Goal: Leave review/rating

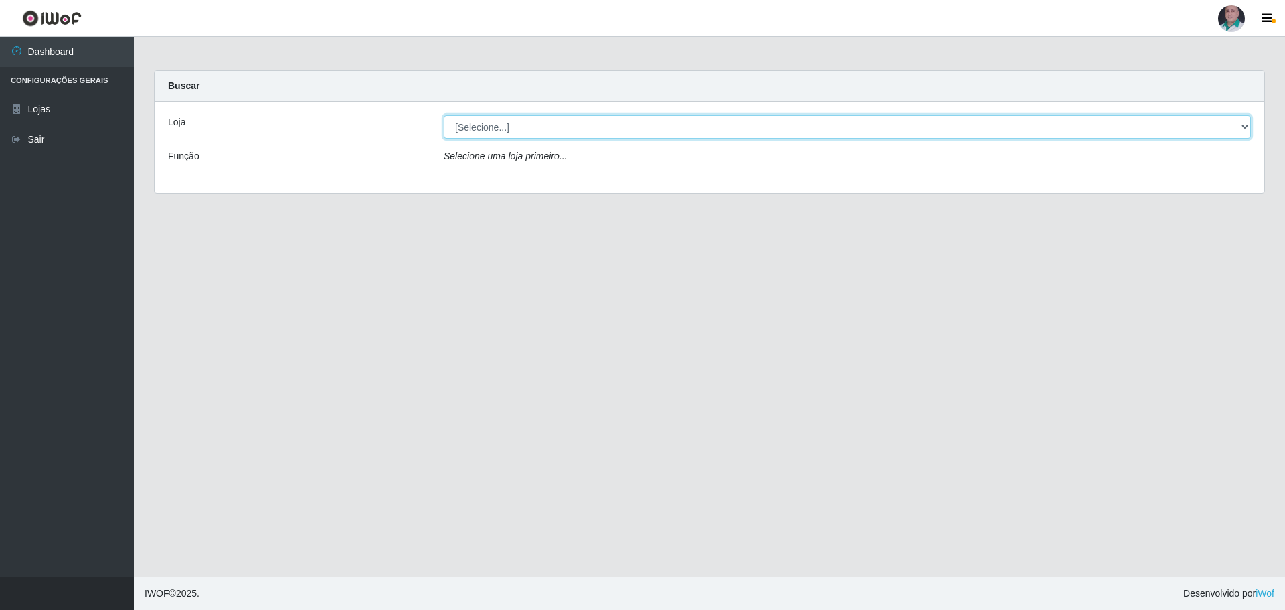
click at [498, 127] on select "[Selecione...] Mar Vermelho - Loja 05" at bounding box center [847, 126] width 807 height 23
select select "252"
click at [444, 115] on select "[Selecione...] Mar Vermelho - Loja 05" at bounding box center [847, 126] width 807 height 23
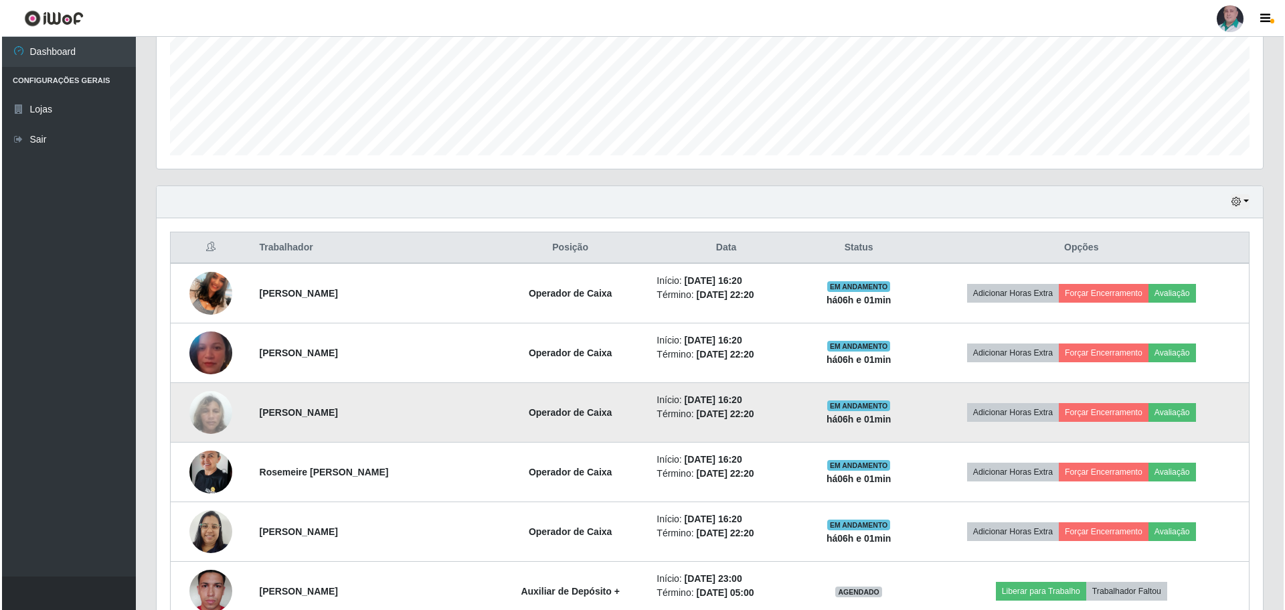
scroll to position [335, 0]
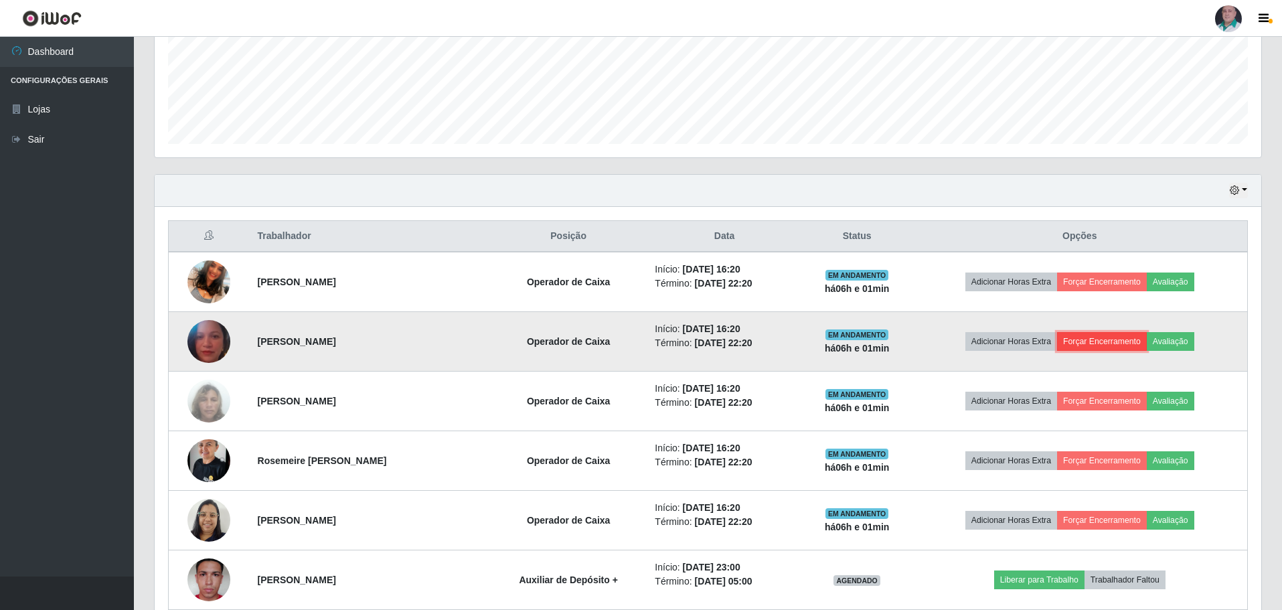
click at [1110, 339] on button "Forçar Encerramento" at bounding box center [1102, 341] width 90 height 19
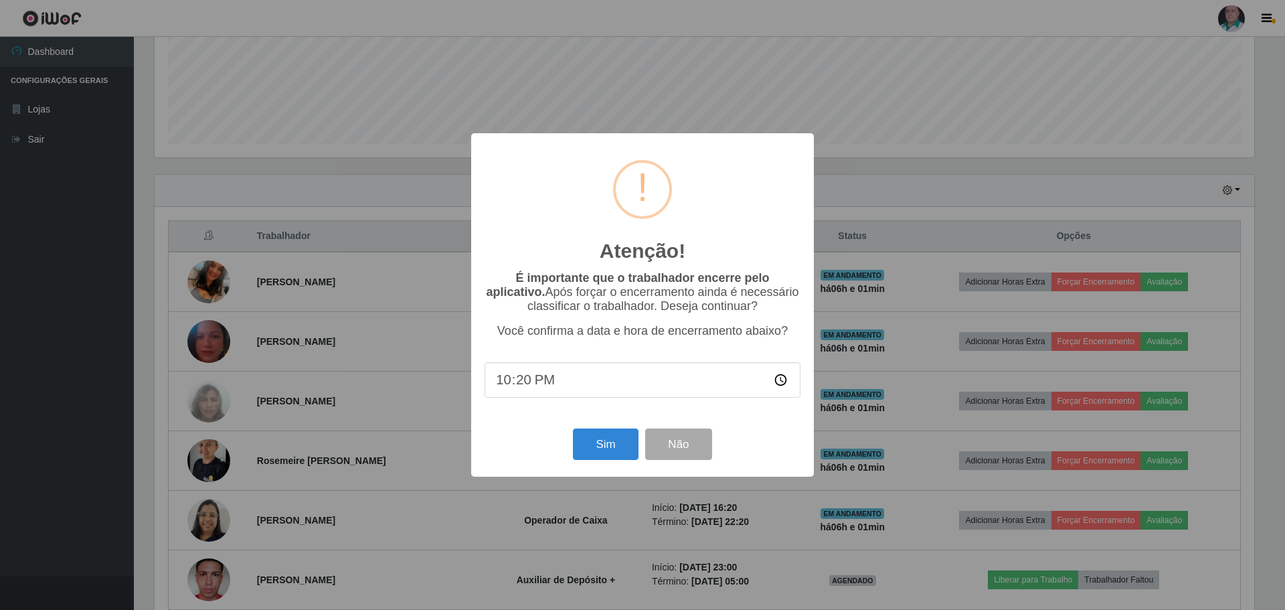
click at [571, 454] on div "Sim Não" at bounding box center [643, 444] width 316 height 38
click at [590, 445] on button "Sim" at bounding box center [605, 443] width 65 height 31
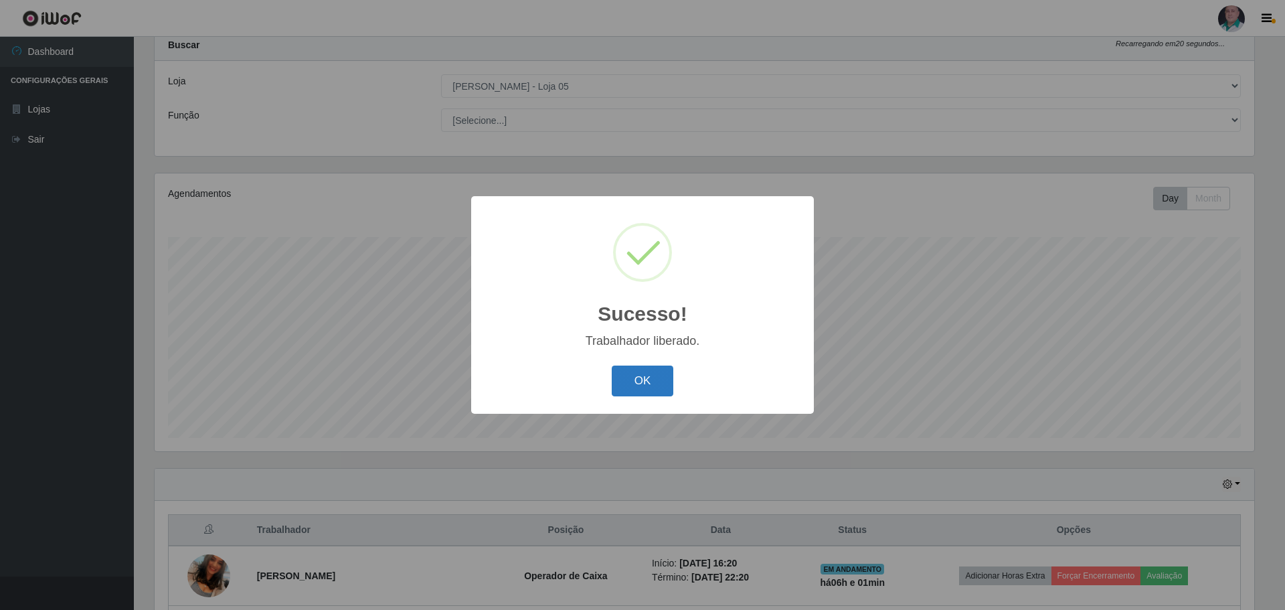
click at [651, 382] on button "OK" at bounding box center [643, 380] width 62 height 31
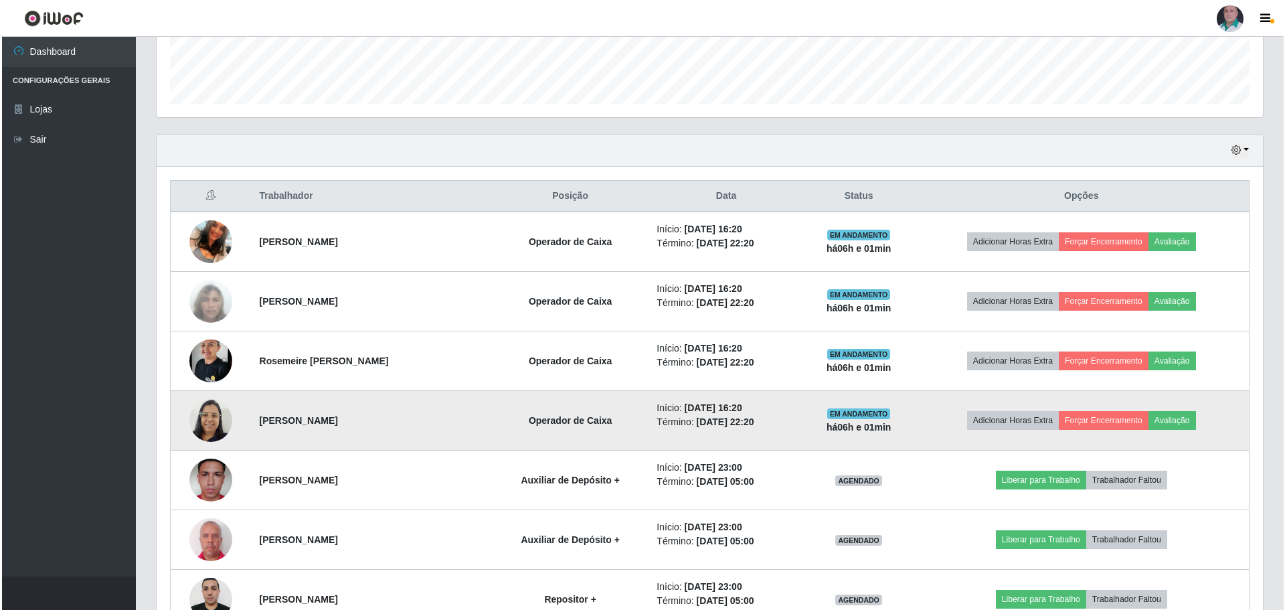
scroll to position [375, 0]
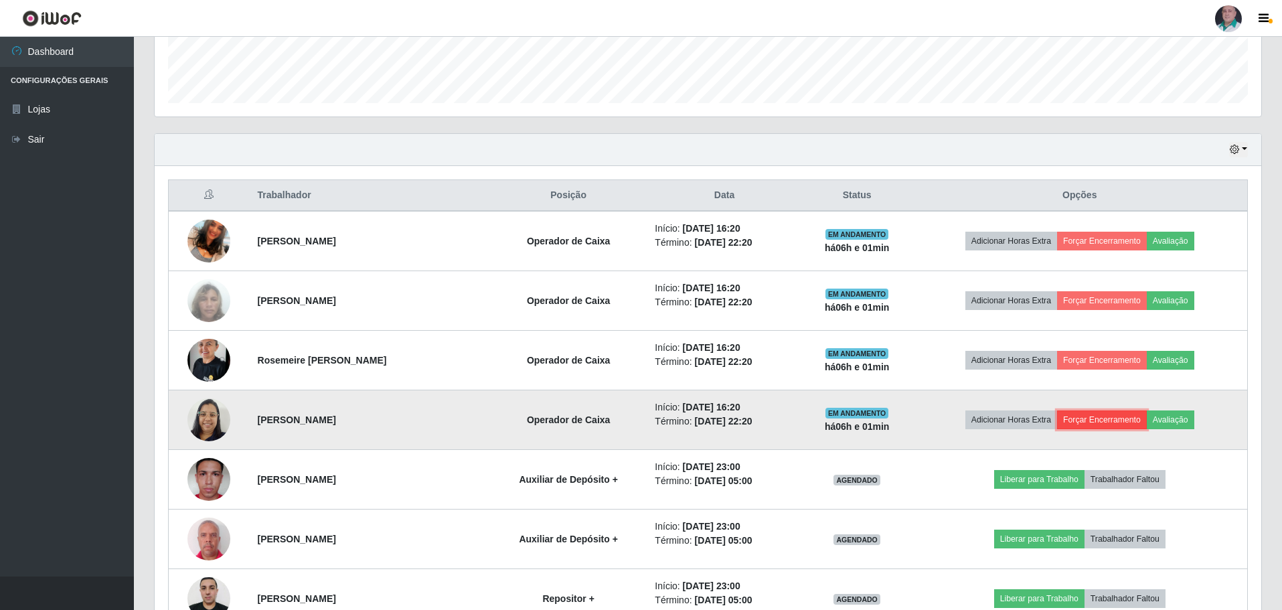
click at [1112, 420] on button "Forçar Encerramento" at bounding box center [1102, 419] width 90 height 19
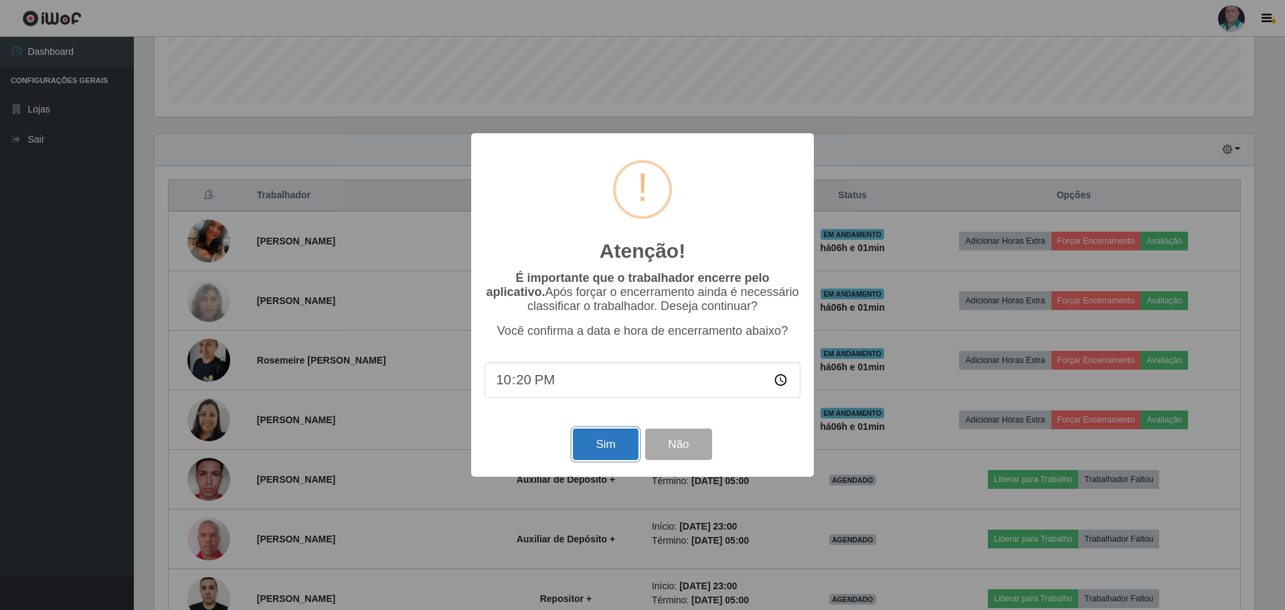
click at [602, 448] on button "Sim" at bounding box center [605, 443] width 65 height 31
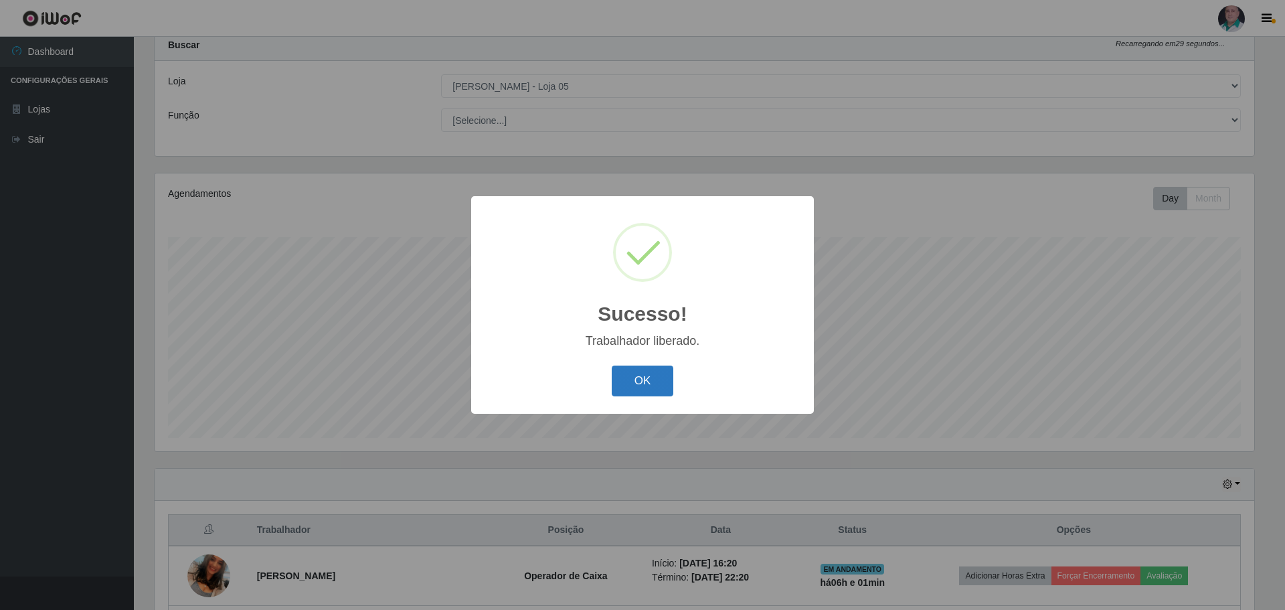
click at [645, 386] on button "OK" at bounding box center [643, 380] width 62 height 31
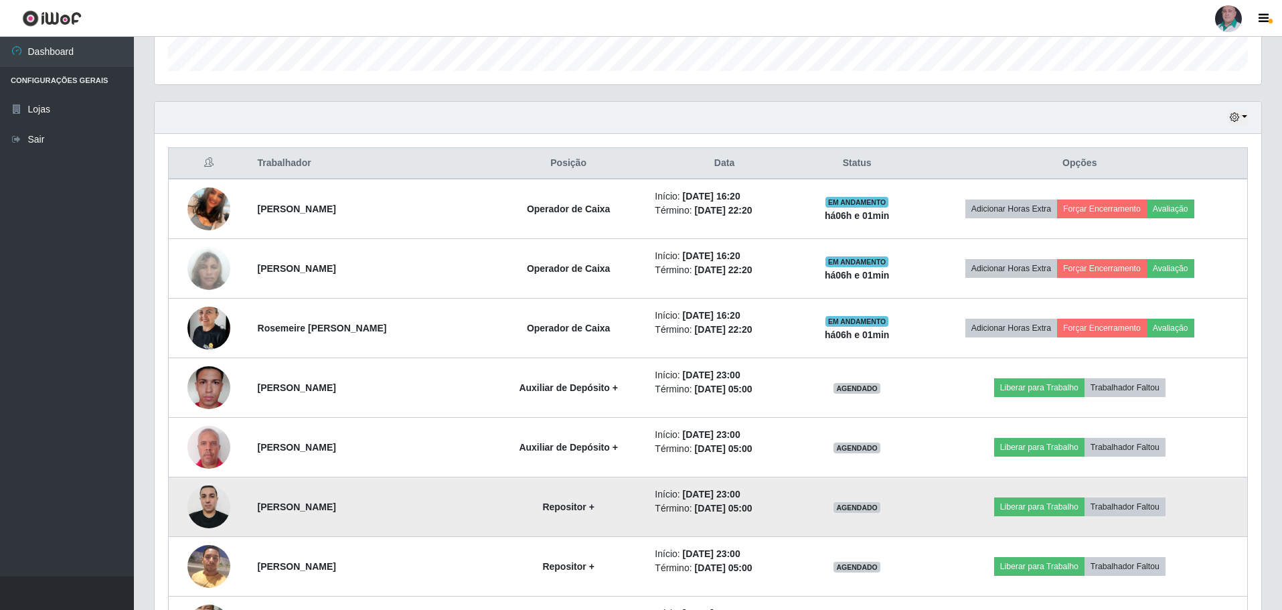
scroll to position [442, 0]
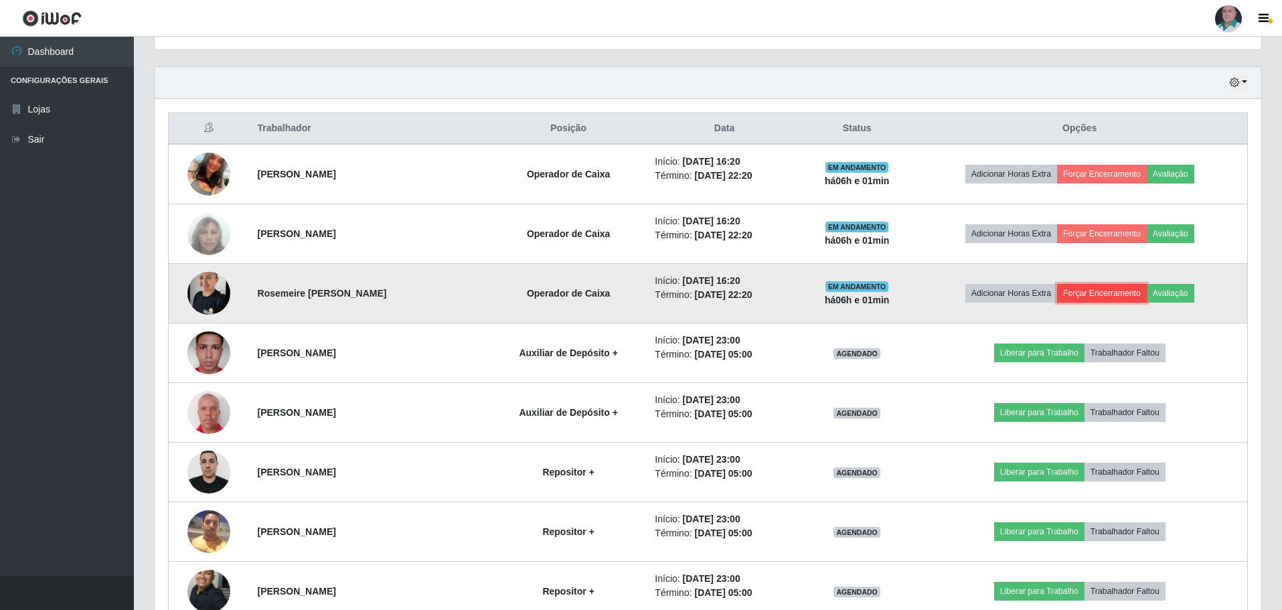
click at [1122, 288] on button "Forçar Encerramento" at bounding box center [1102, 293] width 90 height 19
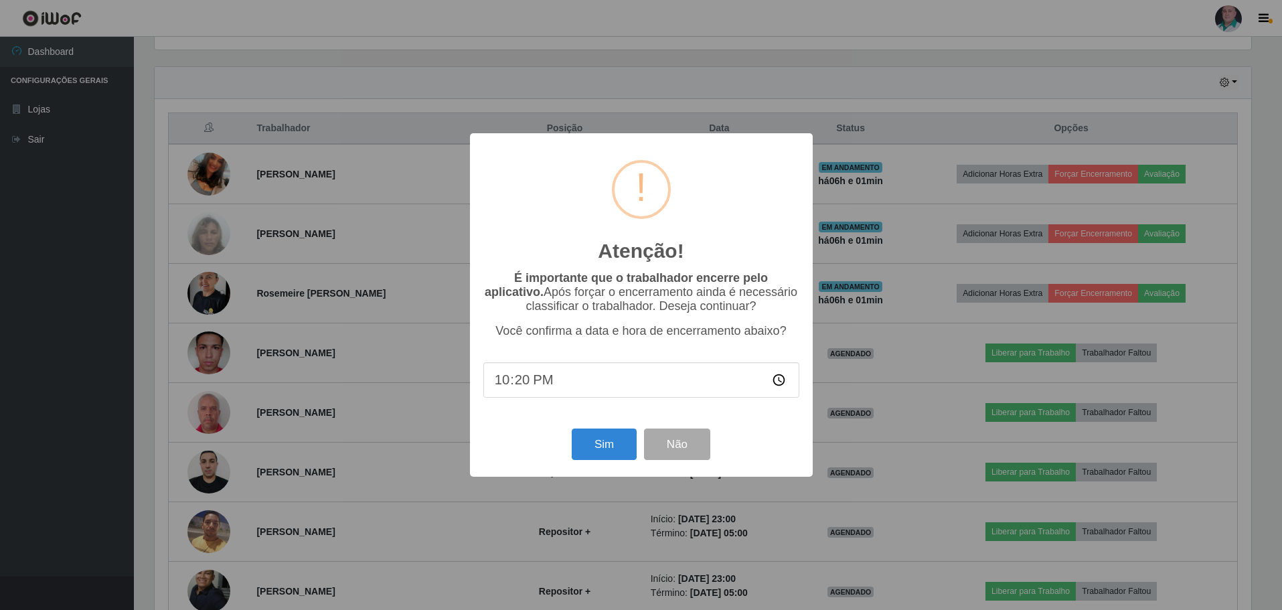
scroll to position [278, 1100]
click at [606, 445] on button "Sim" at bounding box center [605, 443] width 65 height 31
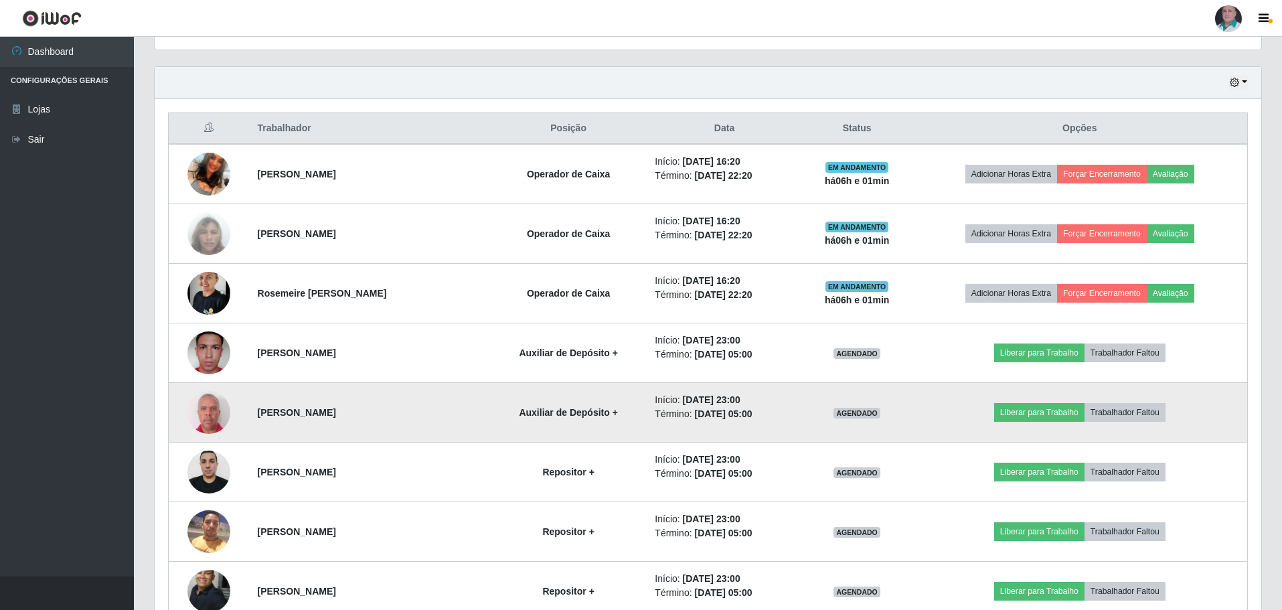
scroll to position [0, 0]
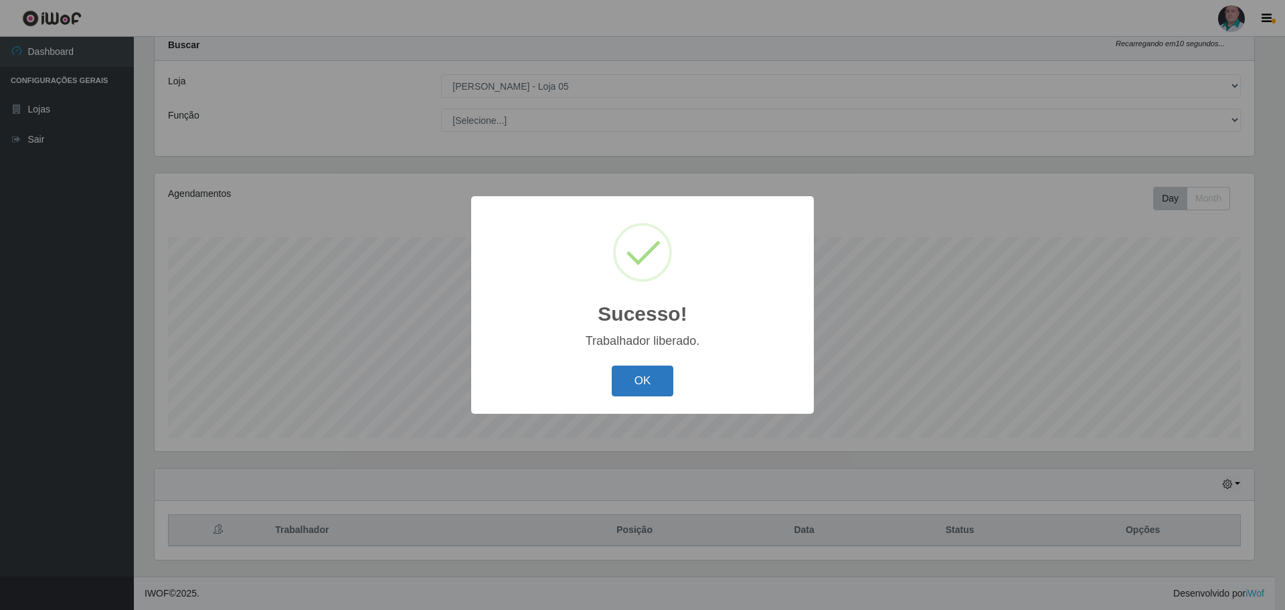
click at [632, 391] on button "OK" at bounding box center [643, 380] width 62 height 31
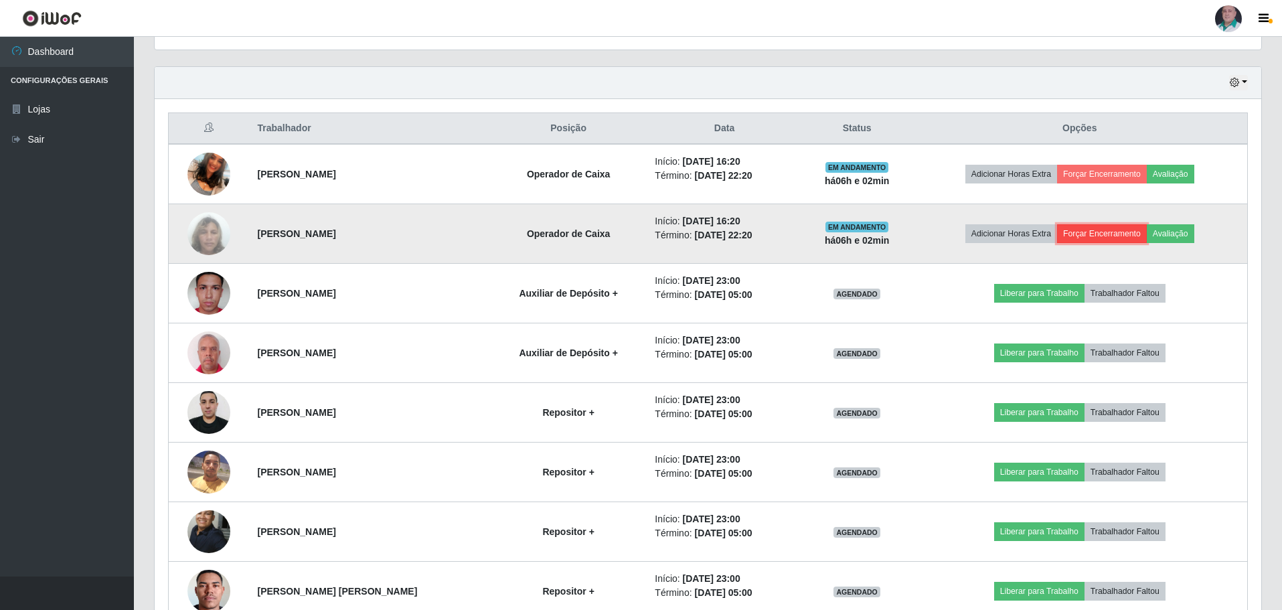
click at [1095, 235] on button "Forçar Encerramento" at bounding box center [1102, 233] width 90 height 19
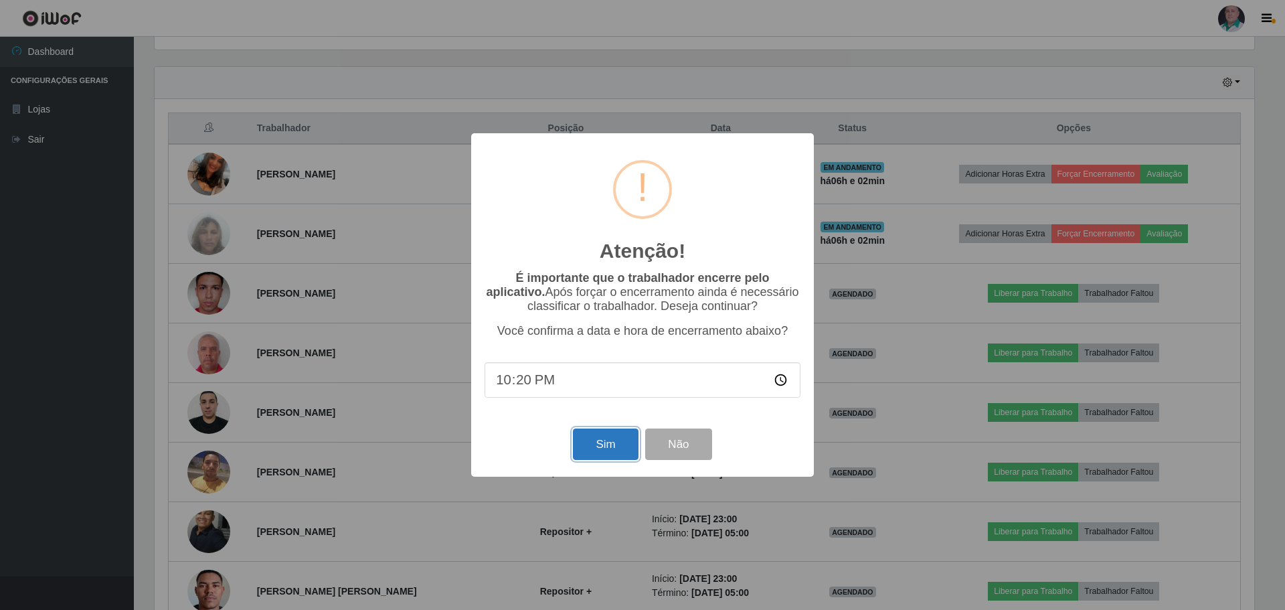
click at [606, 450] on button "Sim" at bounding box center [605, 443] width 65 height 31
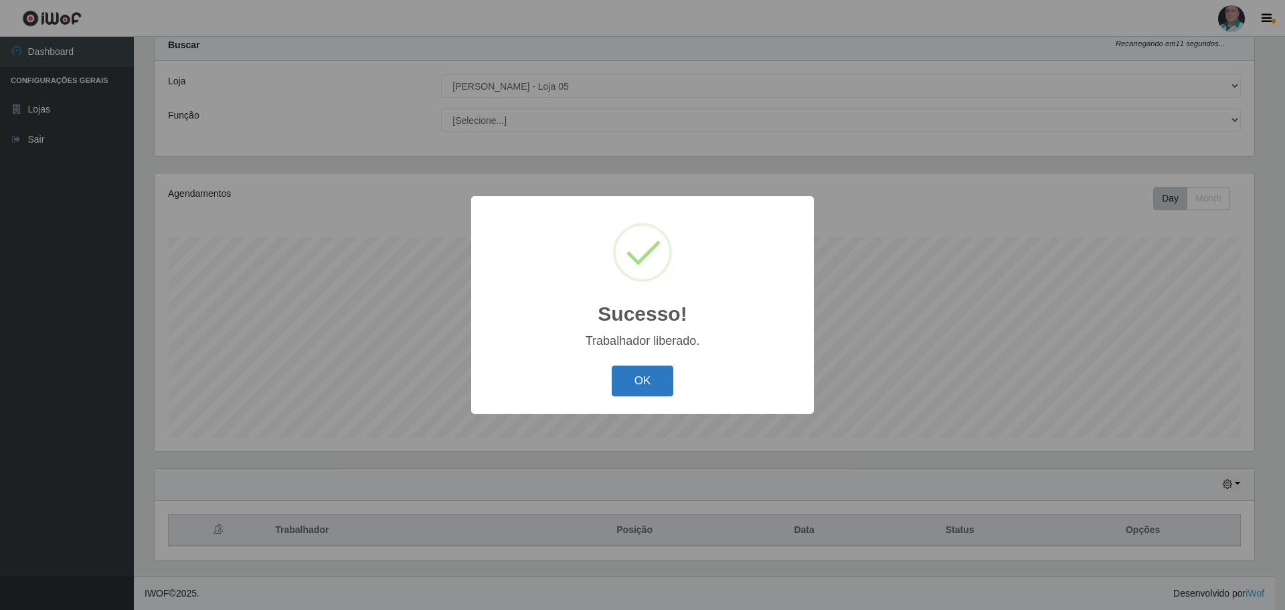
click at [645, 386] on button "OK" at bounding box center [643, 380] width 62 height 31
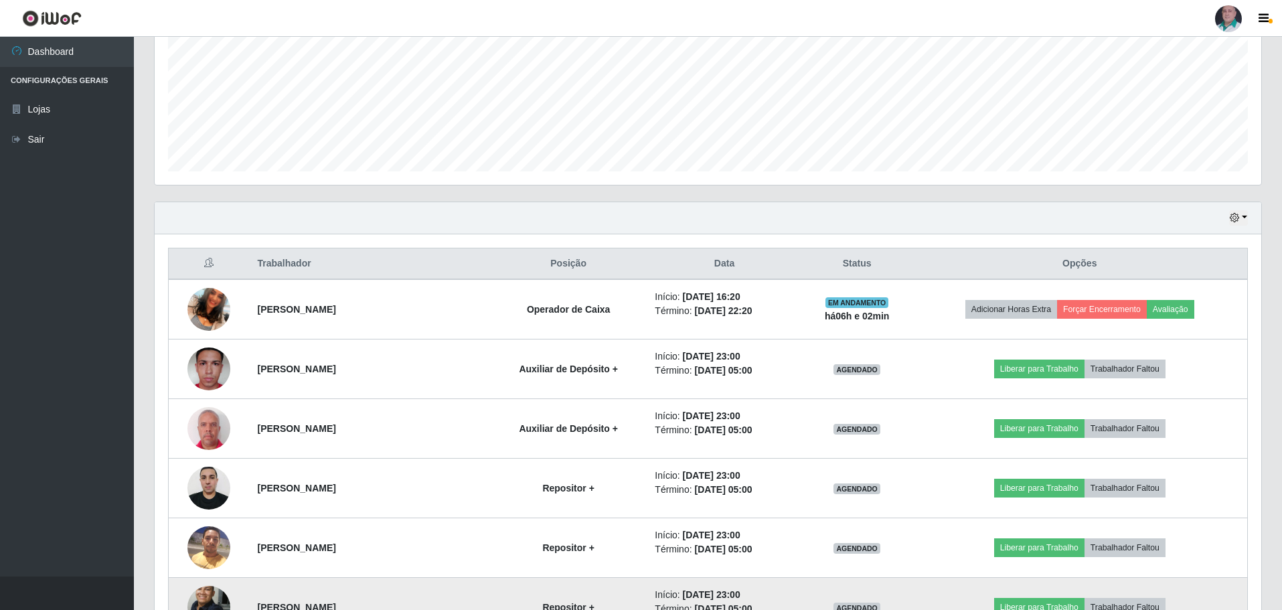
scroll to position [309, 0]
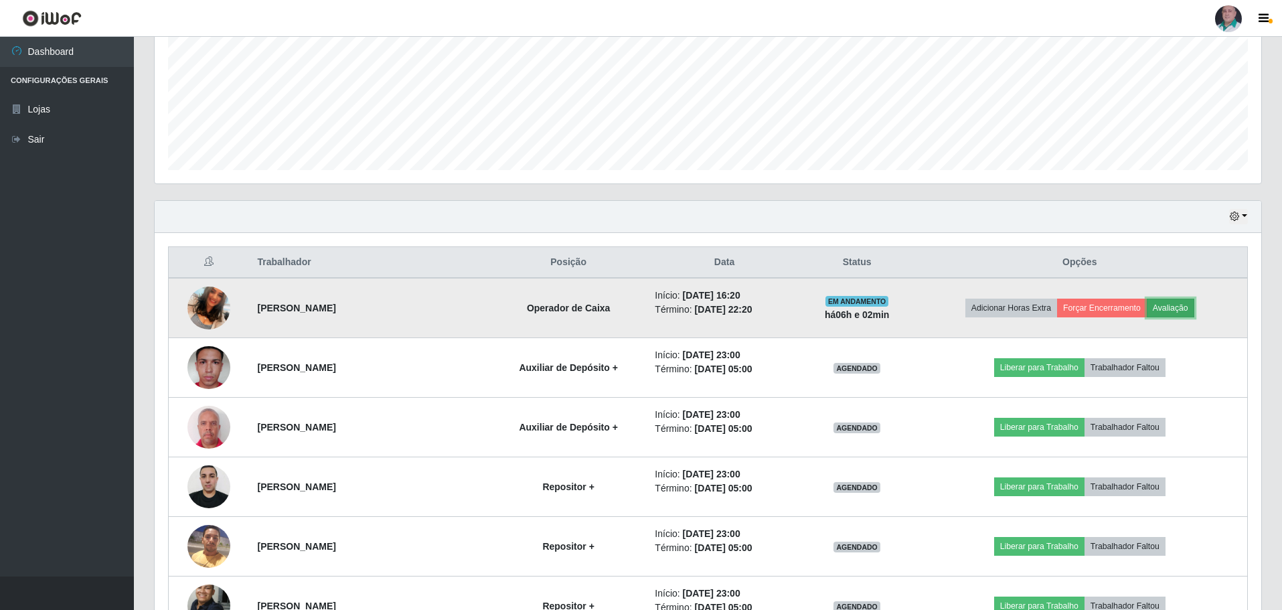
click at [1177, 303] on button "Avaliação" at bounding box center [1171, 308] width 48 height 19
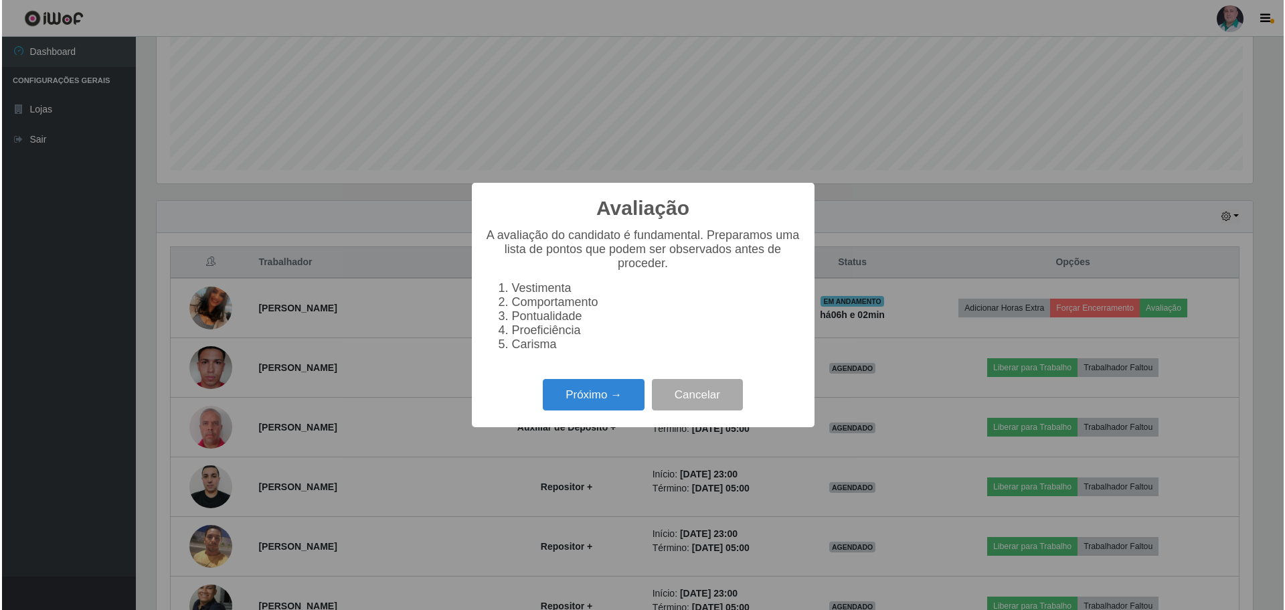
scroll to position [278, 1100]
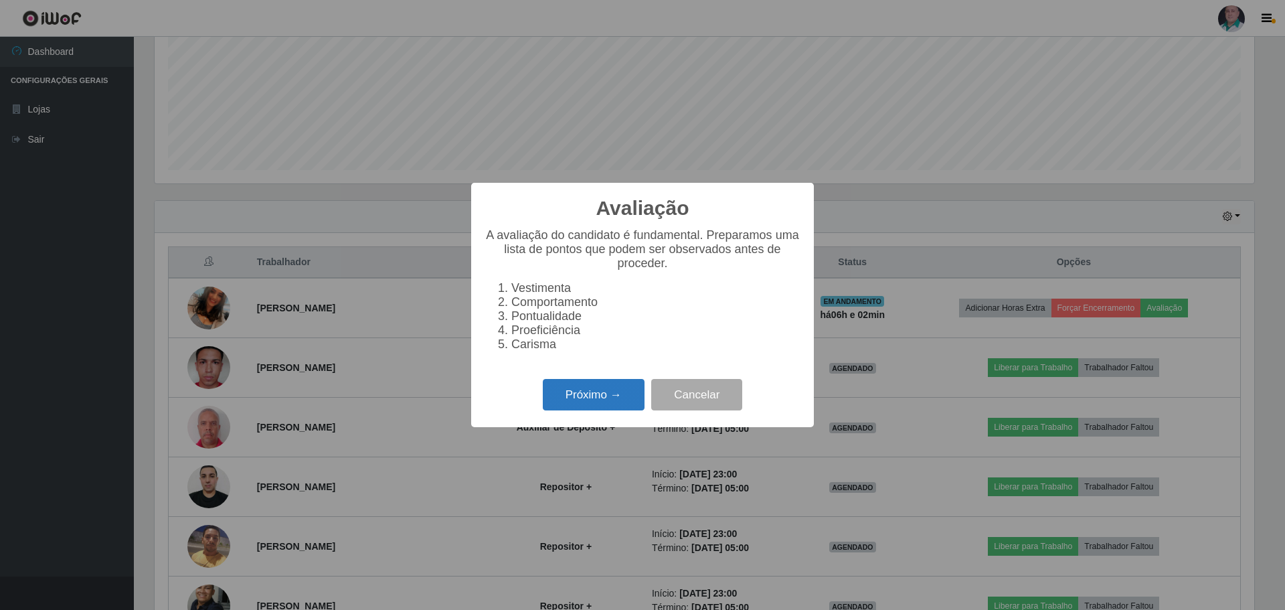
click at [571, 409] on button "Próximo →" at bounding box center [594, 394] width 102 height 31
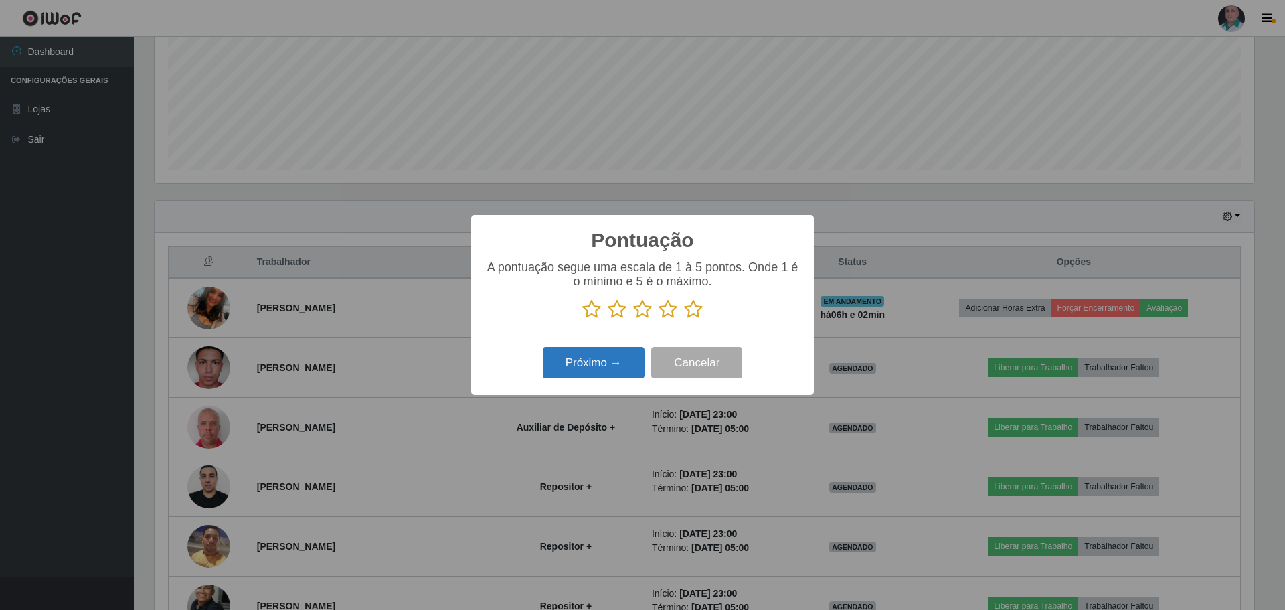
scroll to position [669053, 668231]
click at [697, 307] on icon at bounding box center [693, 309] width 19 height 20
click at [684, 319] on input "radio" at bounding box center [684, 319] width 0 height 0
click at [611, 365] on button "Próximo →" at bounding box center [594, 362] width 102 height 31
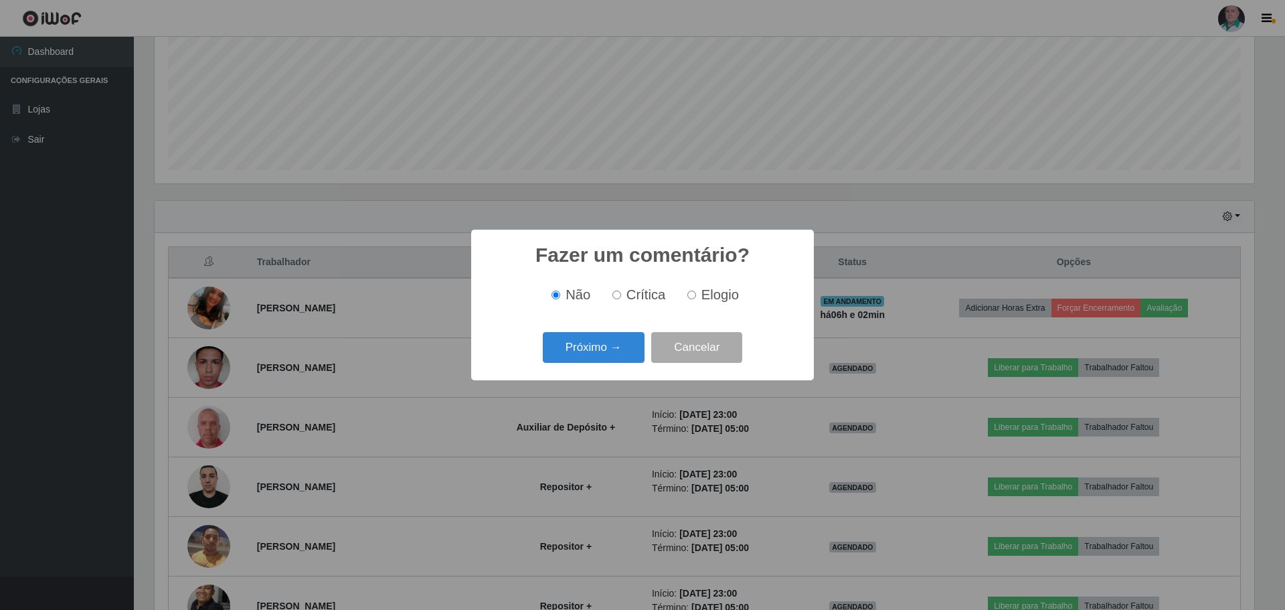
click at [690, 292] on input "Elogio" at bounding box center [691, 294] width 9 height 9
radio input "true"
click at [598, 349] on button "Próximo →" at bounding box center [594, 347] width 102 height 31
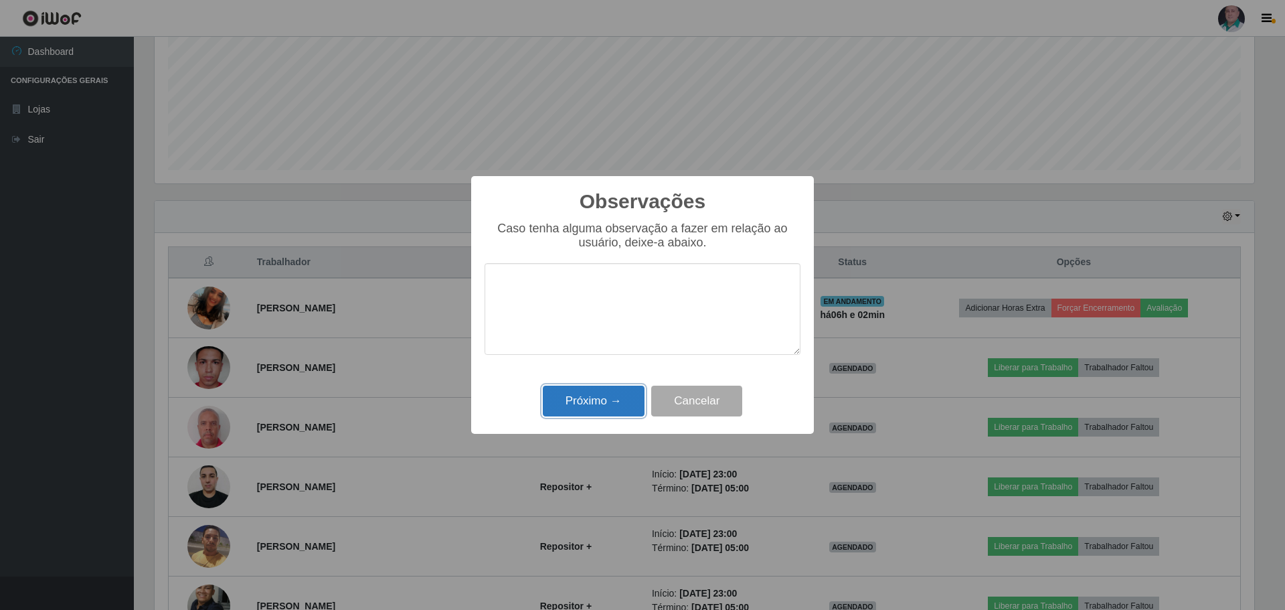
click at [598, 402] on button "Próximo →" at bounding box center [594, 401] width 102 height 31
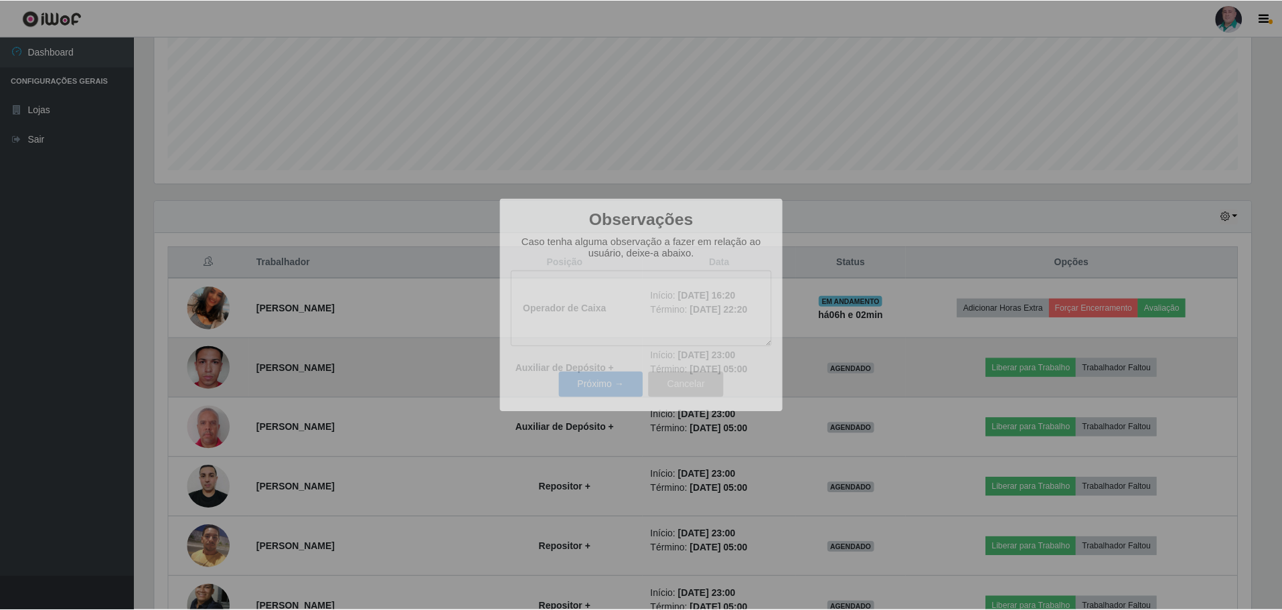
scroll to position [278, 1106]
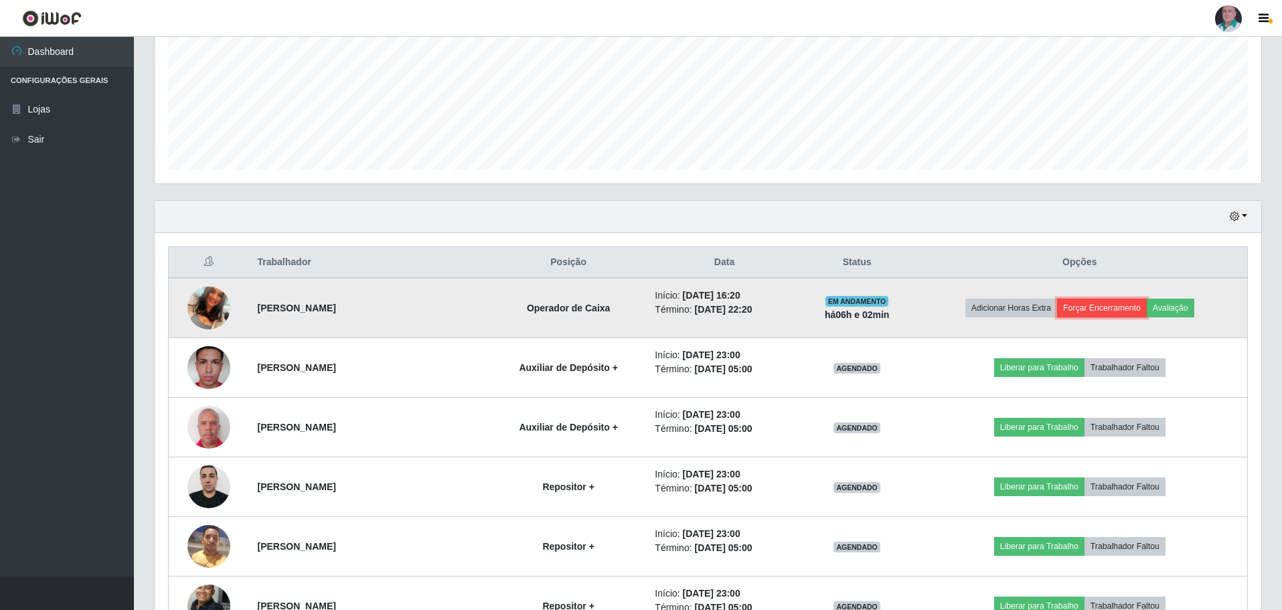
click at [1102, 313] on button "Forçar Encerramento" at bounding box center [1102, 308] width 90 height 19
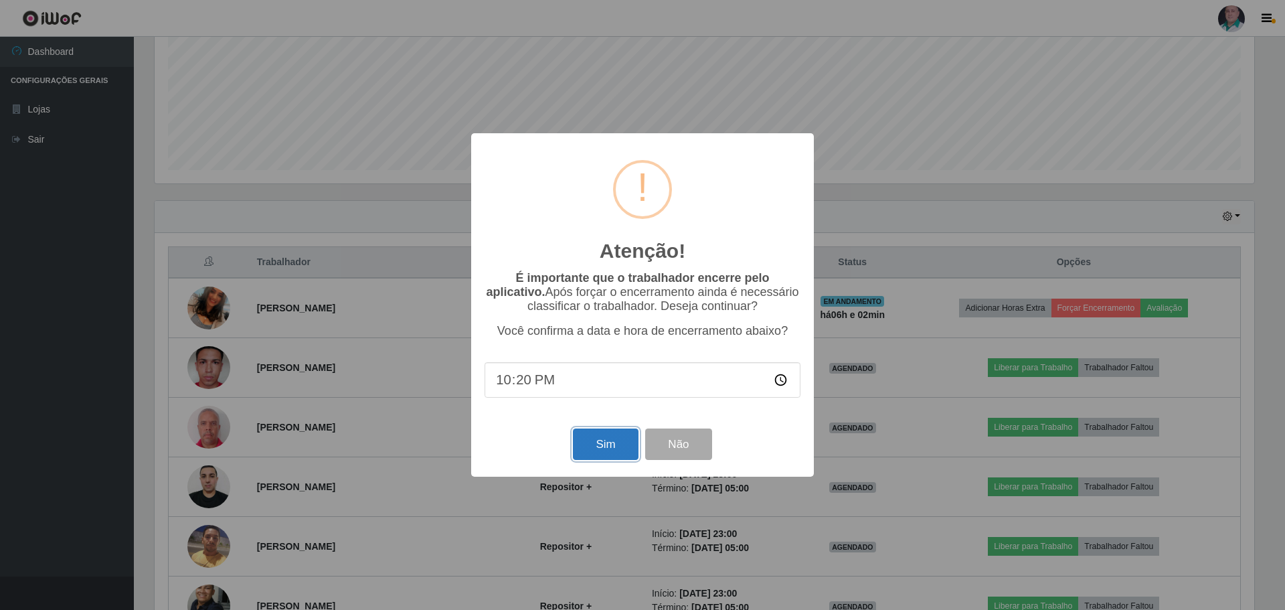
click at [602, 451] on button "Sim" at bounding box center [605, 443] width 65 height 31
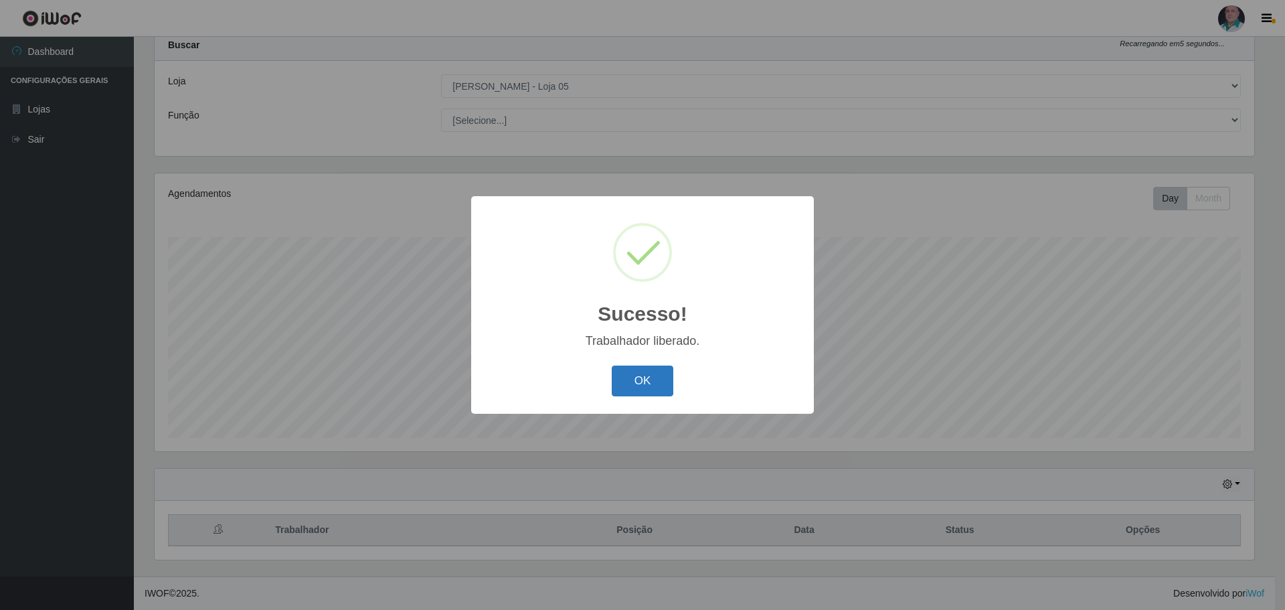
click at [637, 380] on button "OK" at bounding box center [643, 380] width 62 height 31
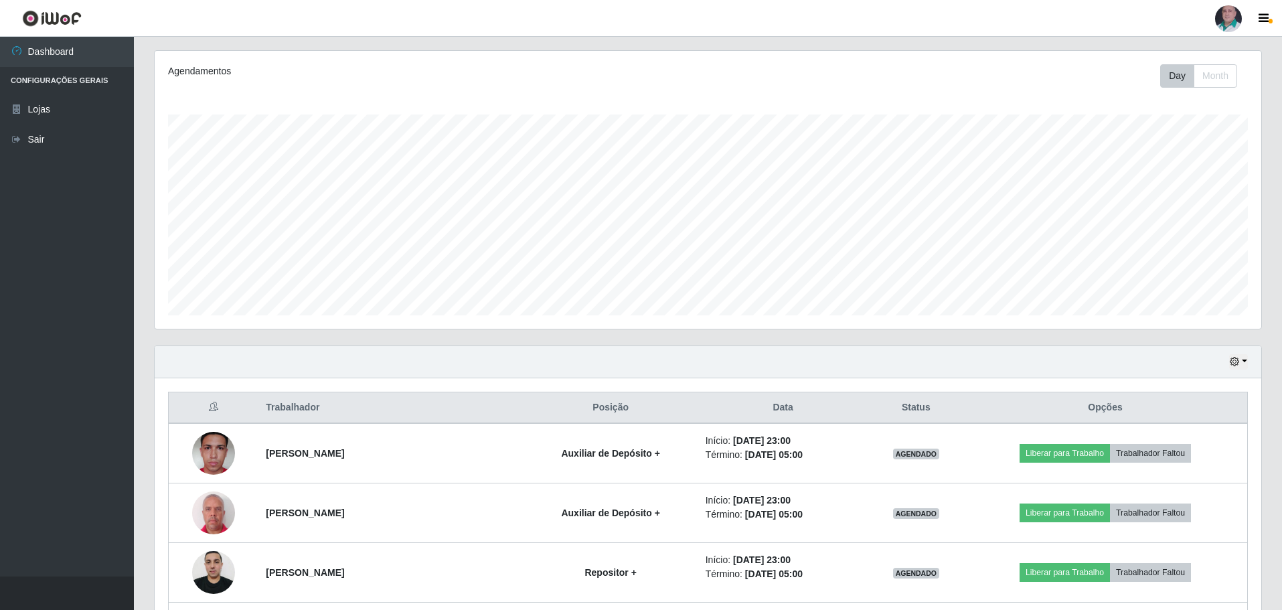
scroll to position [175, 0]
